Goal: Task Accomplishment & Management: Complete application form

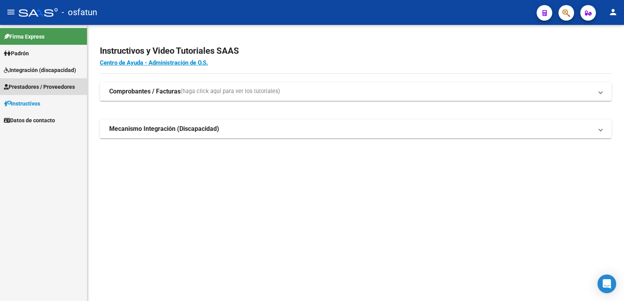
click at [36, 87] on span "Prestadores / Proveedores" at bounding box center [39, 87] width 71 height 9
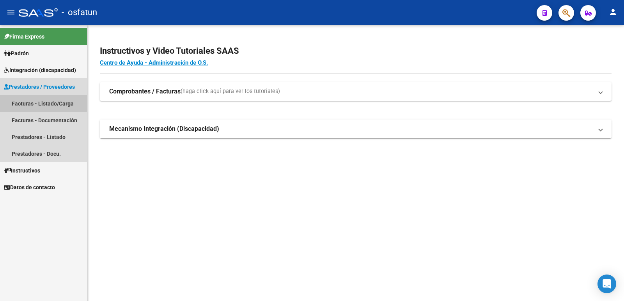
click at [35, 101] on link "Facturas - Listado/Carga" at bounding box center [43, 103] width 87 height 17
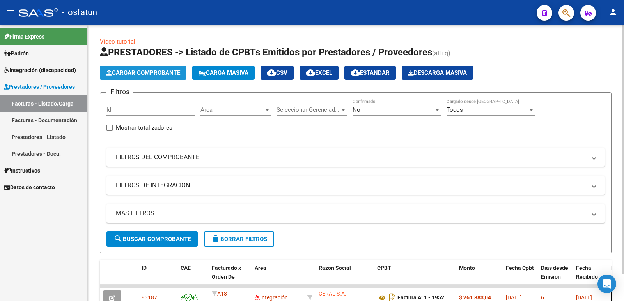
click at [138, 72] on span "Cargar Comprobante" at bounding box center [143, 72] width 74 height 7
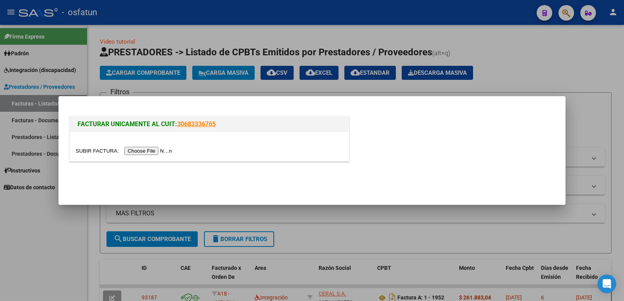
click at [156, 150] on input "file" at bounding box center [125, 151] width 99 height 8
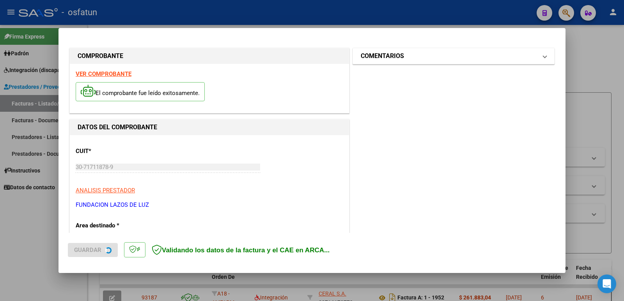
click at [425, 60] on mat-panel-title "COMENTARIOS" at bounding box center [449, 55] width 176 height 9
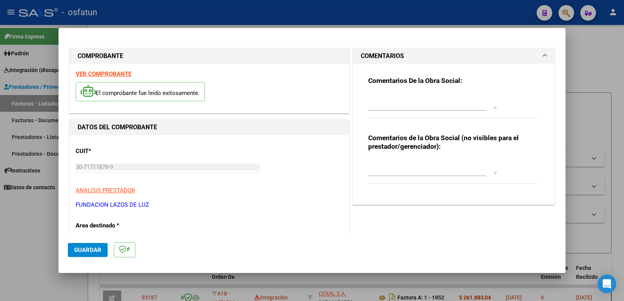
click at [417, 171] on textarea at bounding box center [432, 167] width 129 height 16
paste textarea "Fc Cargada por [PERSON_NAME]. [PERSON_NAME] / sin verificación de legajo"
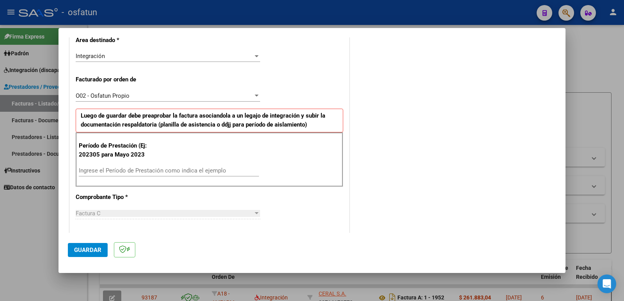
scroll to position [195, 0]
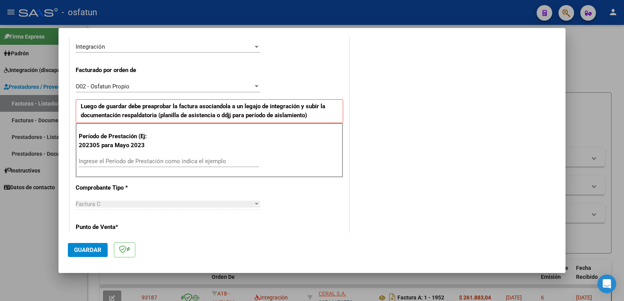
type textarea "Fc Cargada por [PERSON_NAME]. [PERSON_NAME] / sin verificación de legajo"
click at [119, 162] on input "Ingrese el Período de Prestación como indica el ejemplo" at bounding box center [169, 161] width 180 height 7
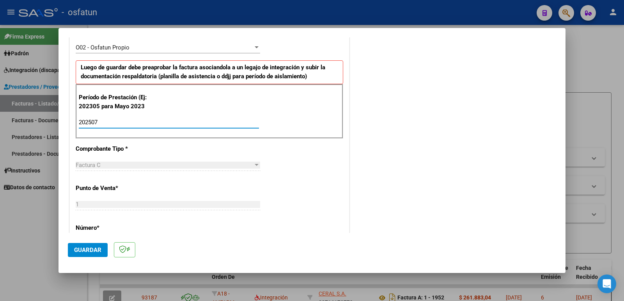
scroll to position [312, 0]
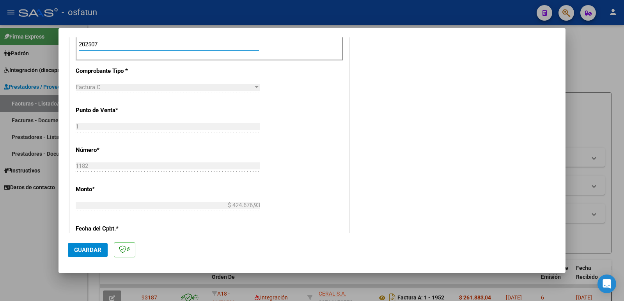
type input "202507"
click at [84, 249] on span "Guardar" at bounding box center [87, 250] width 27 height 7
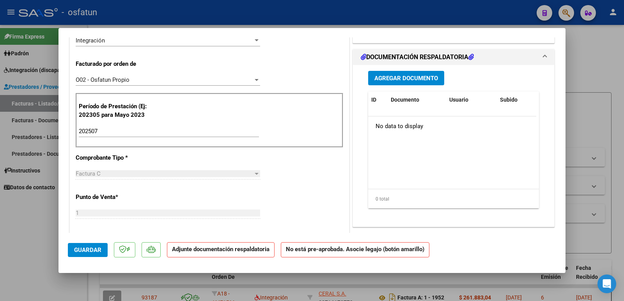
scroll to position [234, 0]
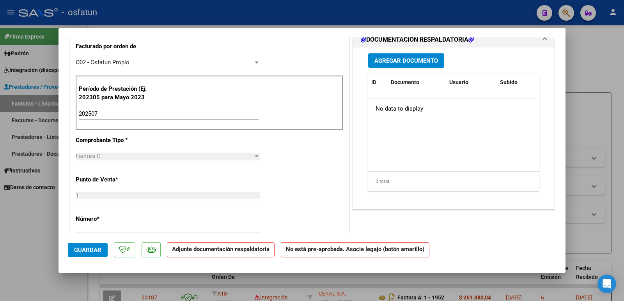
click at [93, 249] on span "Guardar" at bounding box center [87, 250] width 27 height 7
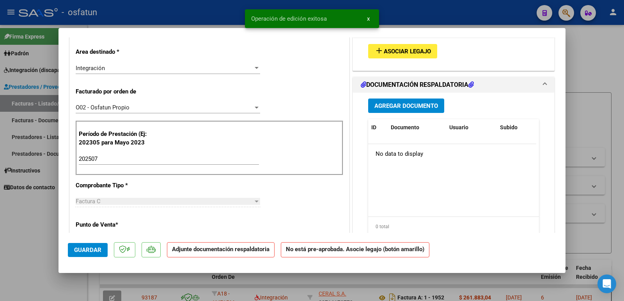
scroll to position [117, 0]
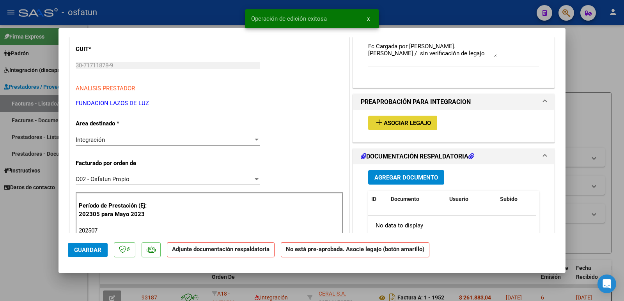
click at [412, 125] on span "Asociar Legajo" at bounding box center [407, 123] width 47 height 7
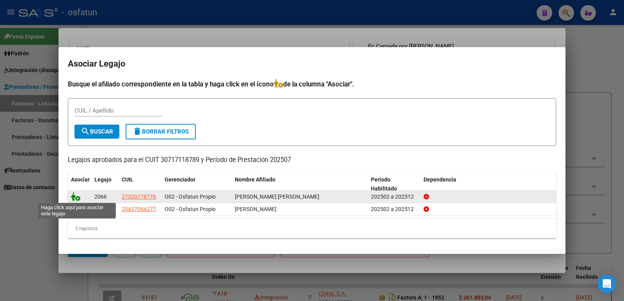
click at [76, 196] on icon at bounding box center [75, 197] width 9 height 9
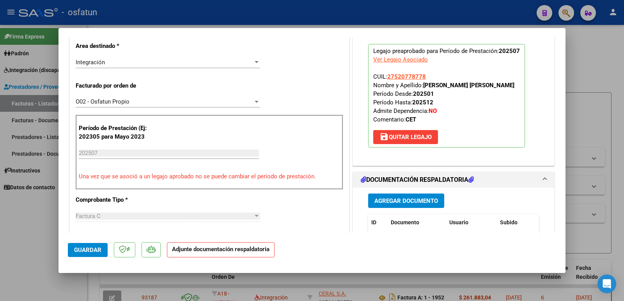
scroll to position [195, 0]
click at [397, 204] on span "Agregar Documento" at bounding box center [406, 200] width 64 height 7
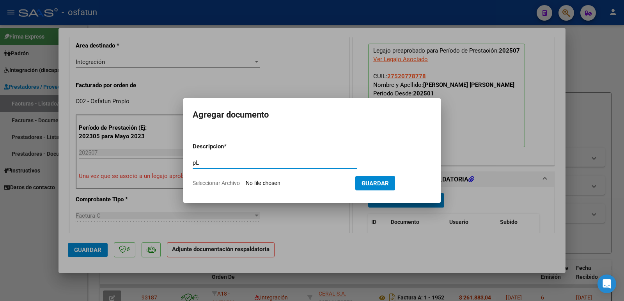
type input "p"
click at [195, 161] on input "planilla de asistencias" at bounding box center [275, 162] width 165 height 7
type input "Planilla de asistencias"
click at [265, 182] on input "Seleccionar Archivo" at bounding box center [297, 183] width 103 height 7
type input "C:\fakepath\Planilla asistencia julio .PDF"
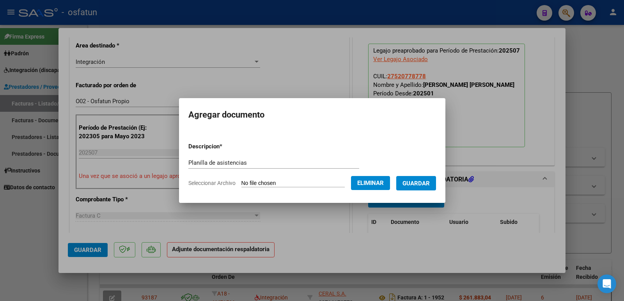
click at [421, 180] on span "Guardar" at bounding box center [415, 183] width 27 height 7
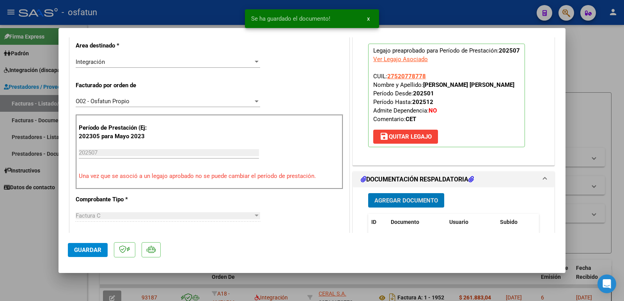
click at [409, 200] on span "Agregar Documento" at bounding box center [406, 200] width 64 height 7
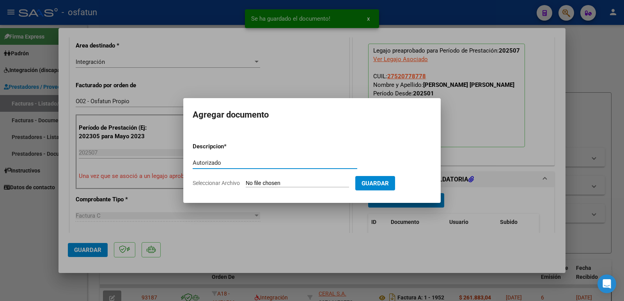
type input "Autorizado"
click at [287, 187] on input "Seleccionar Archivo" at bounding box center [297, 183] width 103 height 7
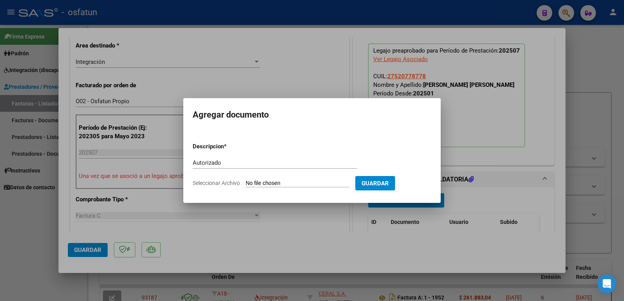
type input "C:\fakepath\order_3300216.pdf"
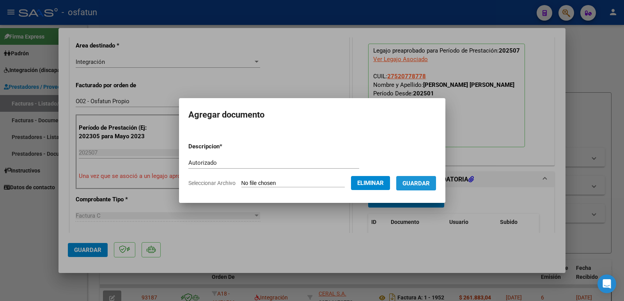
click at [416, 187] on button "Guardar" at bounding box center [416, 183] width 40 height 14
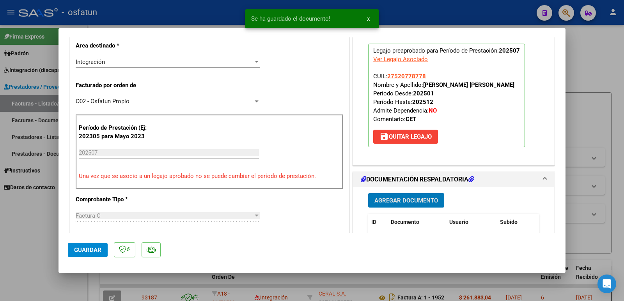
click at [81, 245] on button "Guardar" at bounding box center [88, 250] width 40 height 14
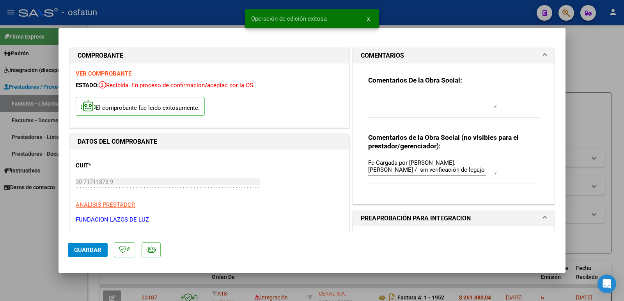
scroll to position [0, 0]
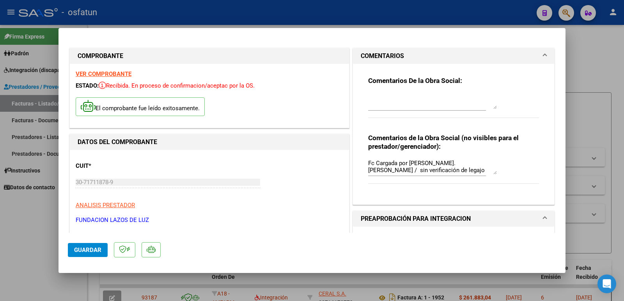
drag, startPoint x: 155, startPoint y: 219, endPoint x: 71, endPoint y: 221, distance: 84.2
copy p "FUNDACION LAZOS DE LUZ"
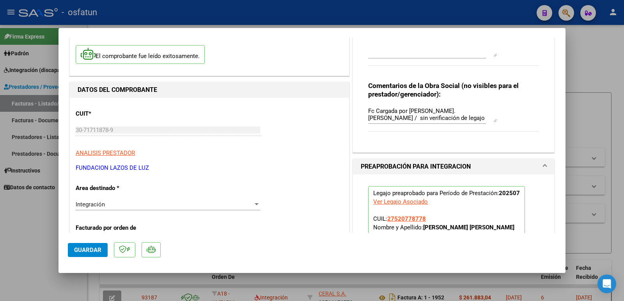
scroll to position [117, 0]
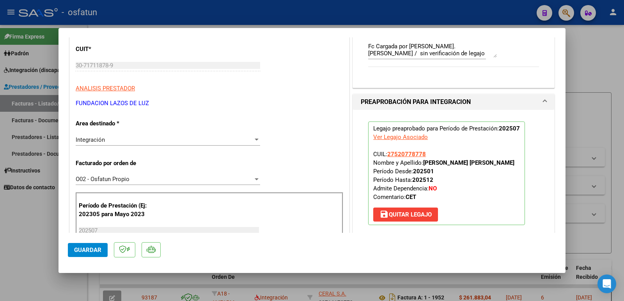
drag, startPoint x: 420, startPoint y: 163, endPoint x: 495, endPoint y: 162, distance: 74.8
click at [495, 162] on p "Legajo preaprobado para Período de Prestación: 202507 Ver Legajo Asociado CUIL:…" at bounding box center [446, 174] width 157 height 104
copy strong "[PERSON_NAME] [PERSON_NAME]"
